Goal: Information Seeking & Learning: Understand process/instructions

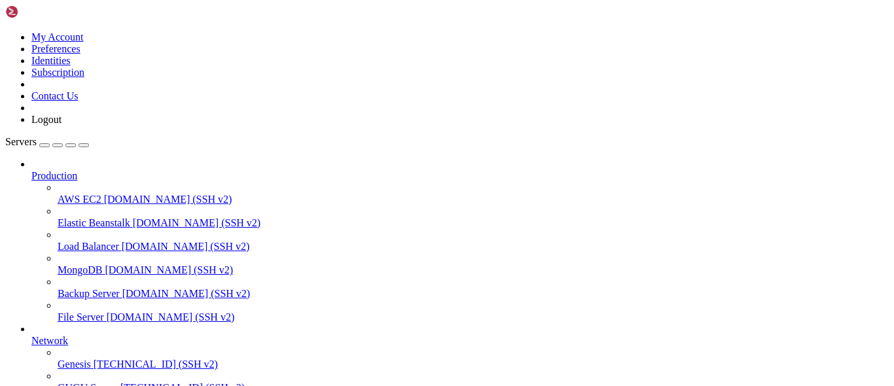
scroll to position [530, 0]
drag, startPoint x: 250, startPoint y: 1006, endPoint x: 134, endPoint y: 905, distance: 153.9
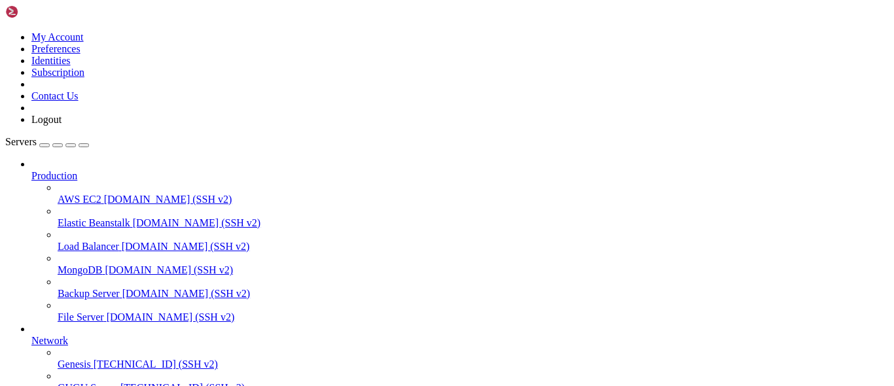
scroll to position [177, 0]
drag, startPoint x: 246, startPoint y: 996, endPoint x: 9, endPoint y: 764, distance: 331.8
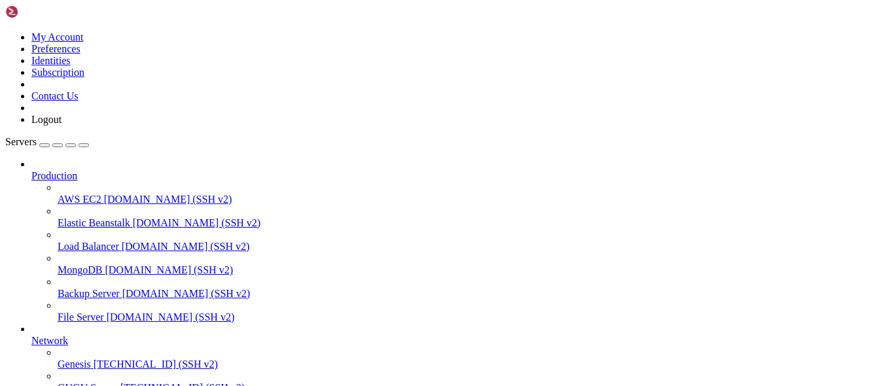
scroll to position [530, 0]
drag, startPoint x: 9, startPoint y: 763, endPoint x: 330, endPoint y: 1007, distance: 402.9
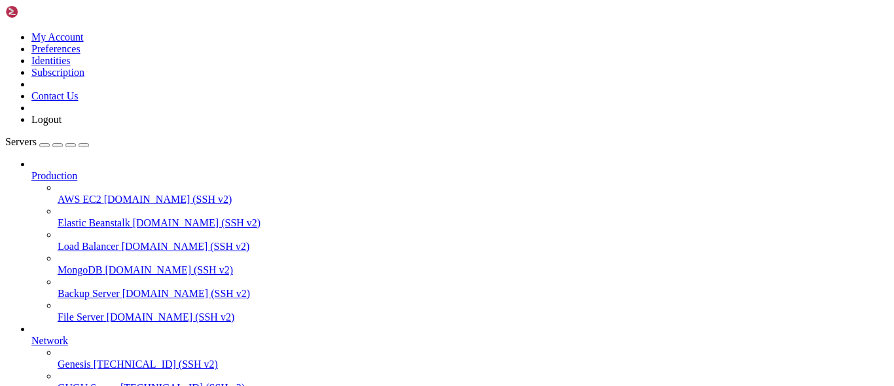
drag, startPoint x: 266, startPoint y: 1004, endPoint x: 12, endPoint y: 723, distance: 378.9
copy div "server { root /var/www/html; server_name [DOMAIN_NAME]; # ✅ Manejo explícito de…"
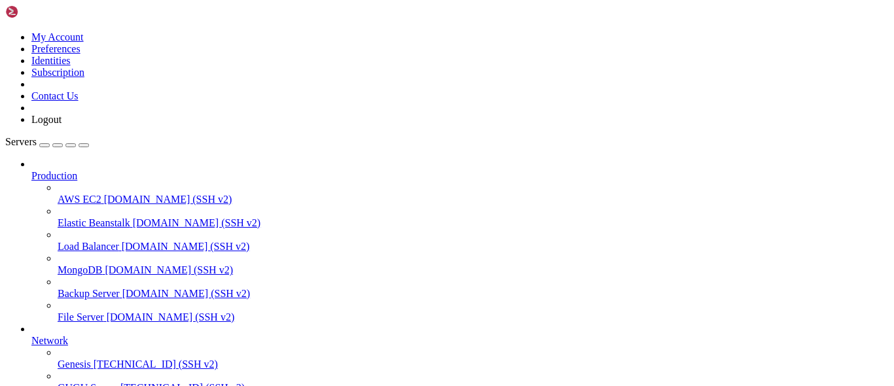
drag, startPoint x: 241, startPoint y: 997, endPoint x: 12, endPoint y: 827, distance: 284.4
copy div "server { root /var/www/html; server_name [DOMAIN_NAME]; # ✅ Manejo explícito de…"
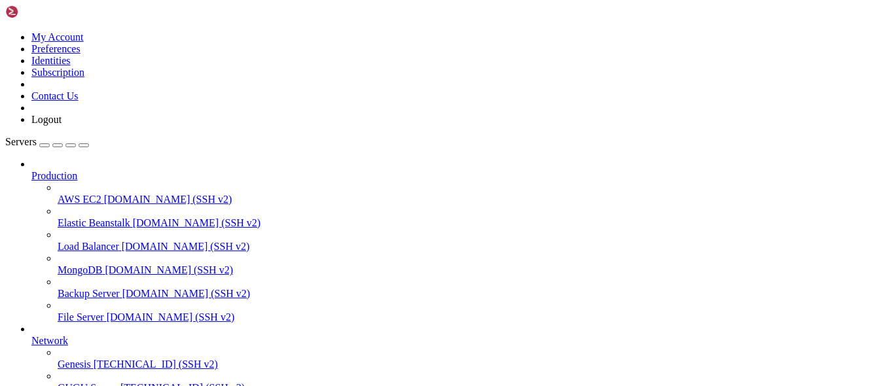
drag, startPoint x: 145, startPoint y: 875, endPoint x: 124, endPoint y: 868, distance: 21.3
drag, startPoint x: 233, startPoint y: 789, endPoint x: 12, endPoint y: 740, distance: 225.9
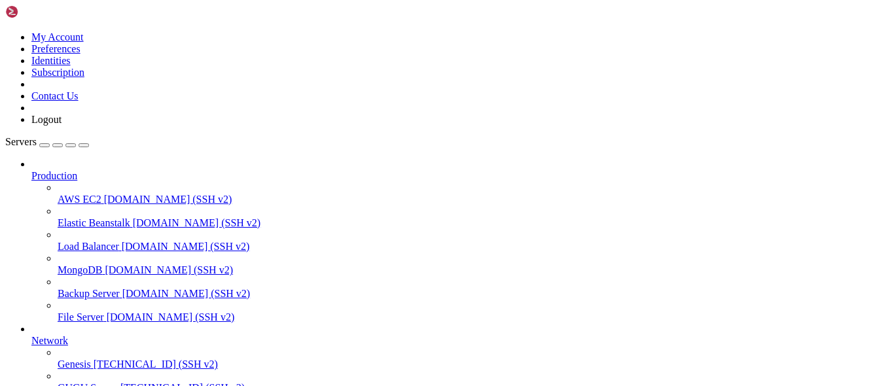
copy div "[DATE] 16:52:29 [emerg] 533026#533026: "if" directive is not allowed here in /e…"
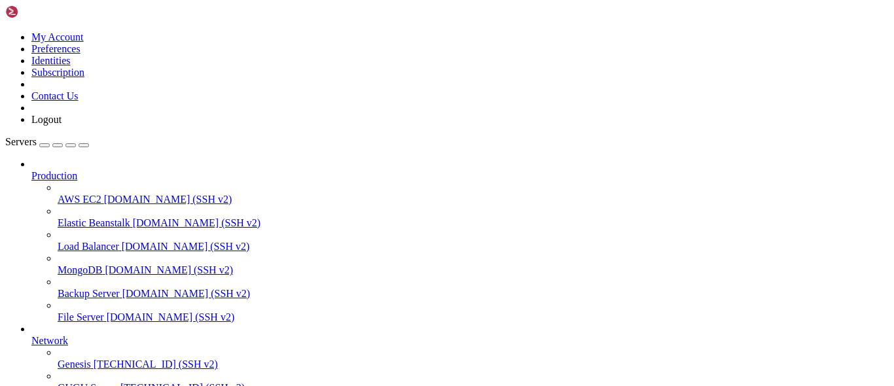
drag, startPoint x: 194, startPoint y: 838, endPoint x: 171, endPoint y: 835, distance: 22.4
